Goal: Communication & Community: Answer question/provide support

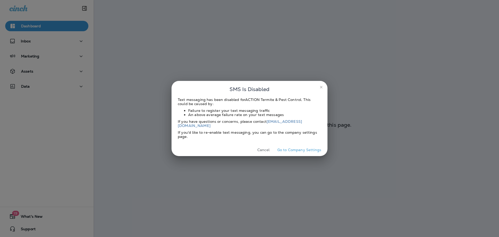
click at [268, 147] on button "Cancel" at bounding box center [263, 150] width 19 height 8
click at [261, 149] on button "Cancel" at bounding box center [263, 150] width 19 height 8
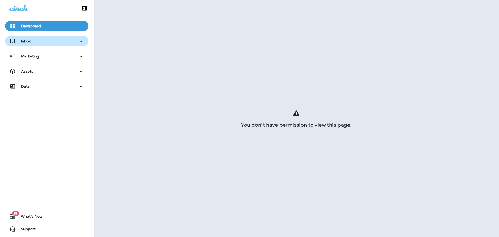
click at [21, 42] on p "Inbox" at bounding box center [26, 41] width 10 height 4
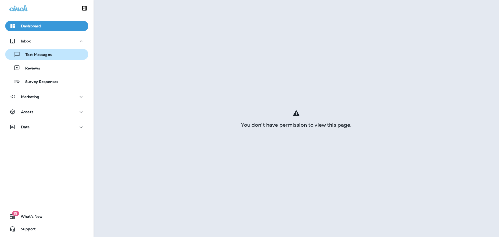
click at [32, 54] on p "Text Messages" at bounding box center [35, 55] width 31 height 5
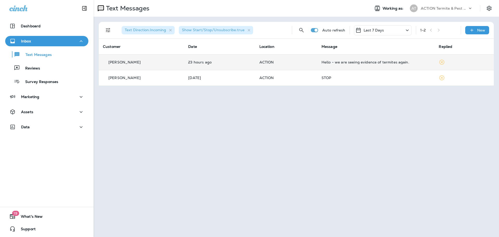
click at [141, 63] on div "[PERSON_NAME]" at bounding box center [141, 62] width 77 height 5
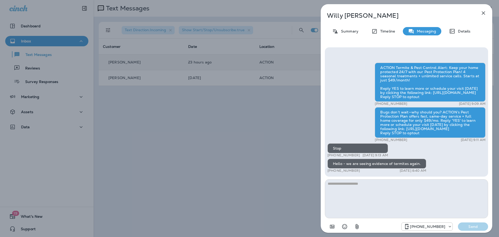
drag, startPoint x: 332, startPoint y: 170, endPoint x: 359, endPoint y: 170, distance: 26.3
click at [359, 170] on p "[PHONE_NUMBER]" at bounding box center [343, 170] width 32 height 4
copy p "928) 699-0080"
click at [378, 182] on textarea at bounding box center [406, 198] width 163 height 39
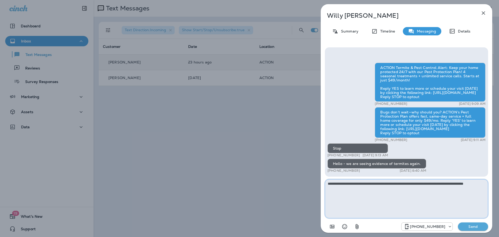
type textarea "**********"
click at [468, 228] on p "Send" at bounding box center [473, 226] width 22 height 5
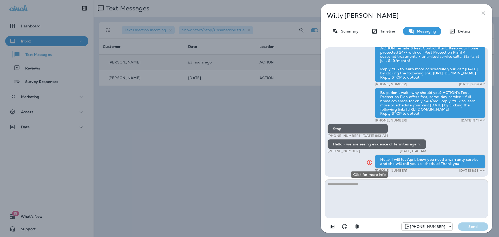
click at [368, 162] on icon "Click for more info" at bounding box center [369, 162] width 6 height 6
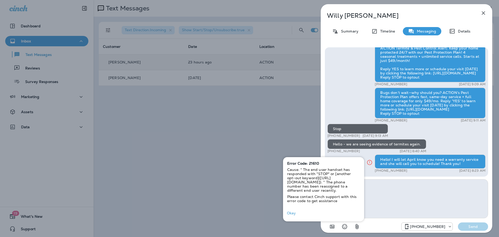
click at [285, 217] on button "Okay" at bounding box center [291, 213] width 17 height 8
